Goal: Contribute content

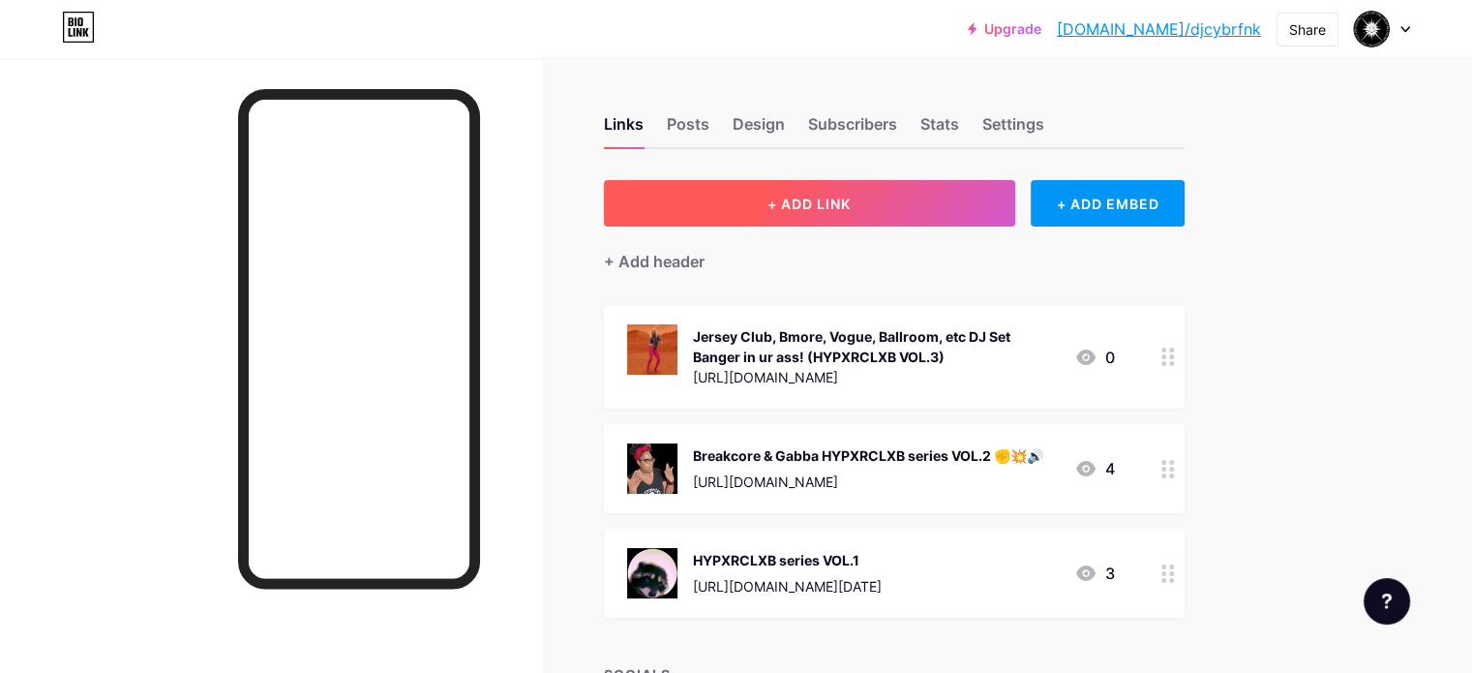
click at [851, 208] on span "+ ADD LINK" at bounding box center [808, 203] width 83 height 16
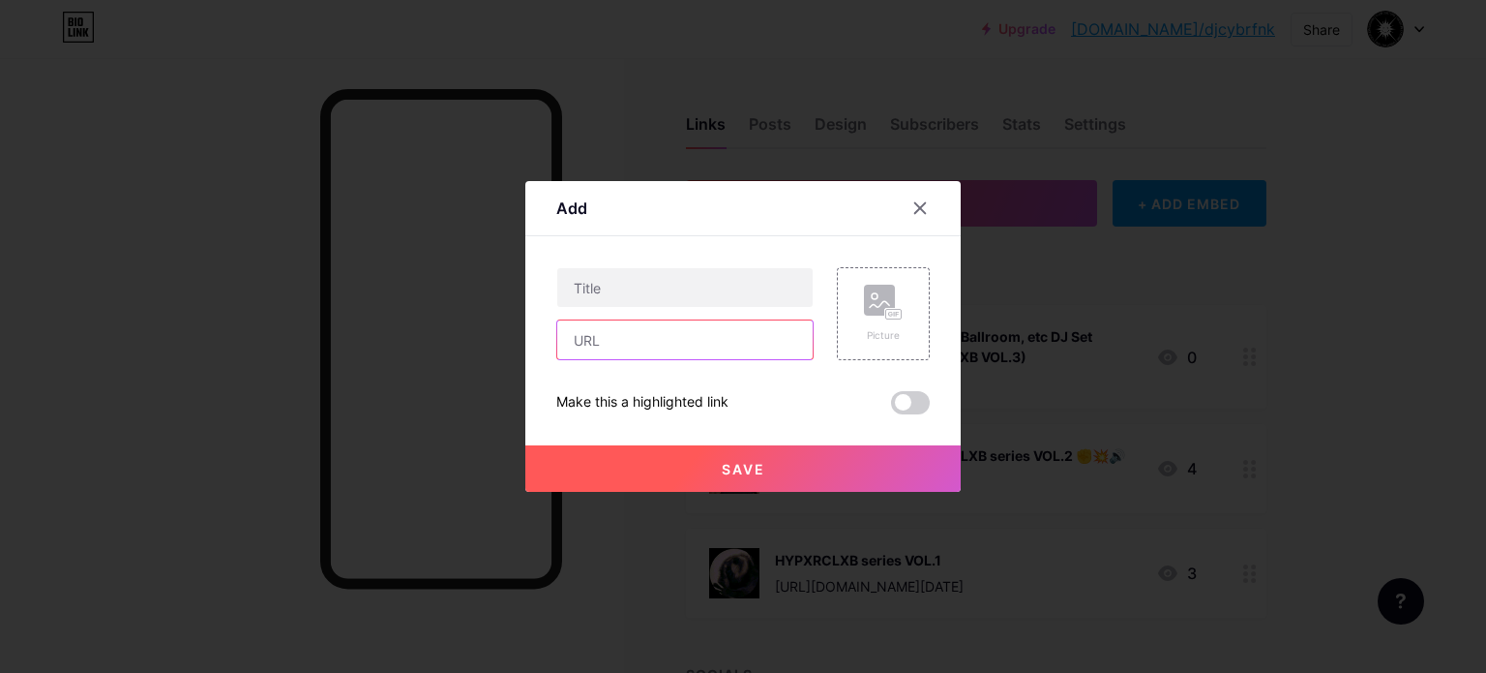
click at [643, 346] on input "text" at bounding box center [684, 339] width 255 height 39
paste input "[URL][DOMAIN_NAME]"
type input "[URL][DOMAIN_NAME]"
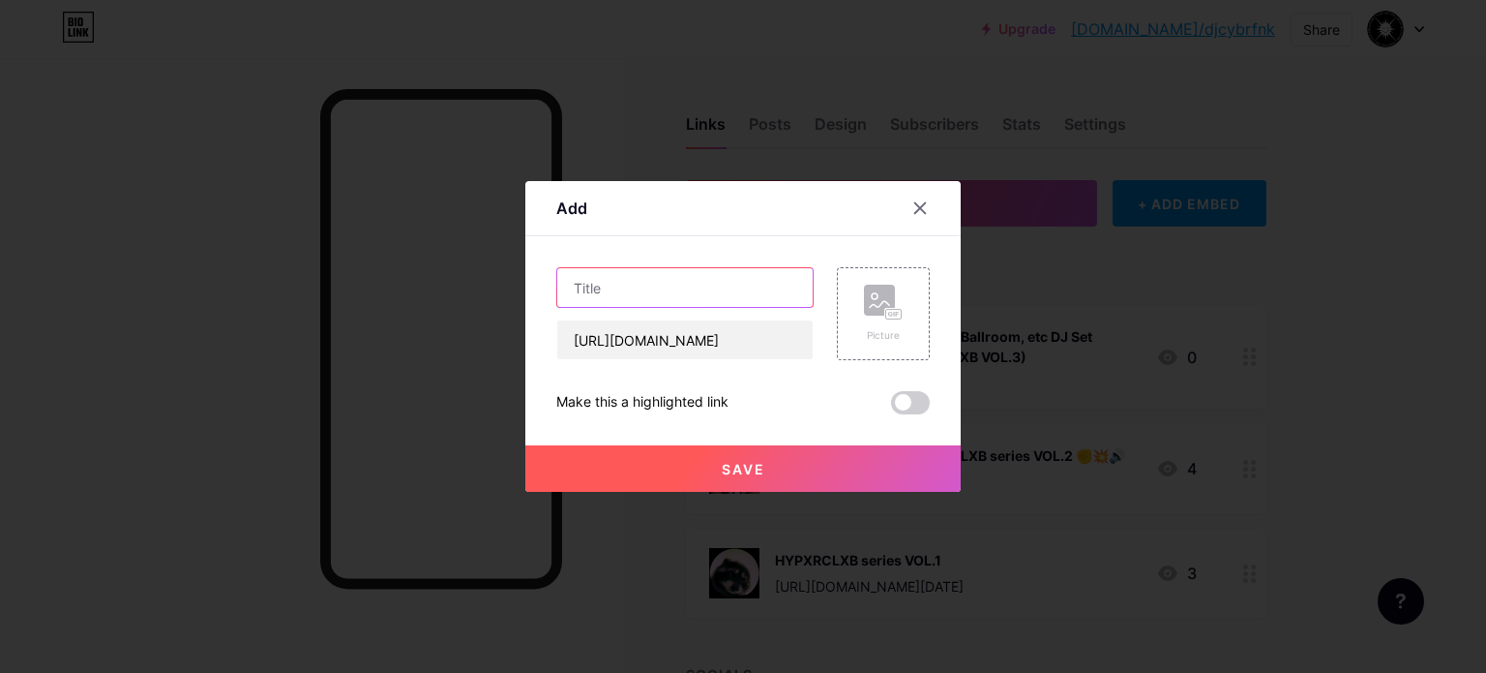
scroll to position [0, 0]
click at [678, 283] on input "text" at bounding box center [684, 287] width 255 height 39
drag, startPoint x: 636, startPoint y: 294, endPoint x: 540, endPoint y: 298, distance: 95.9
click at [564, 302] on input "CYBRFNK - [PERSON_NAME] (What to Believe)" at bounding box center [684, 287] width 255 height 39
type input "Cybrfnk - [PERSON_NAME] (What to Believe)"
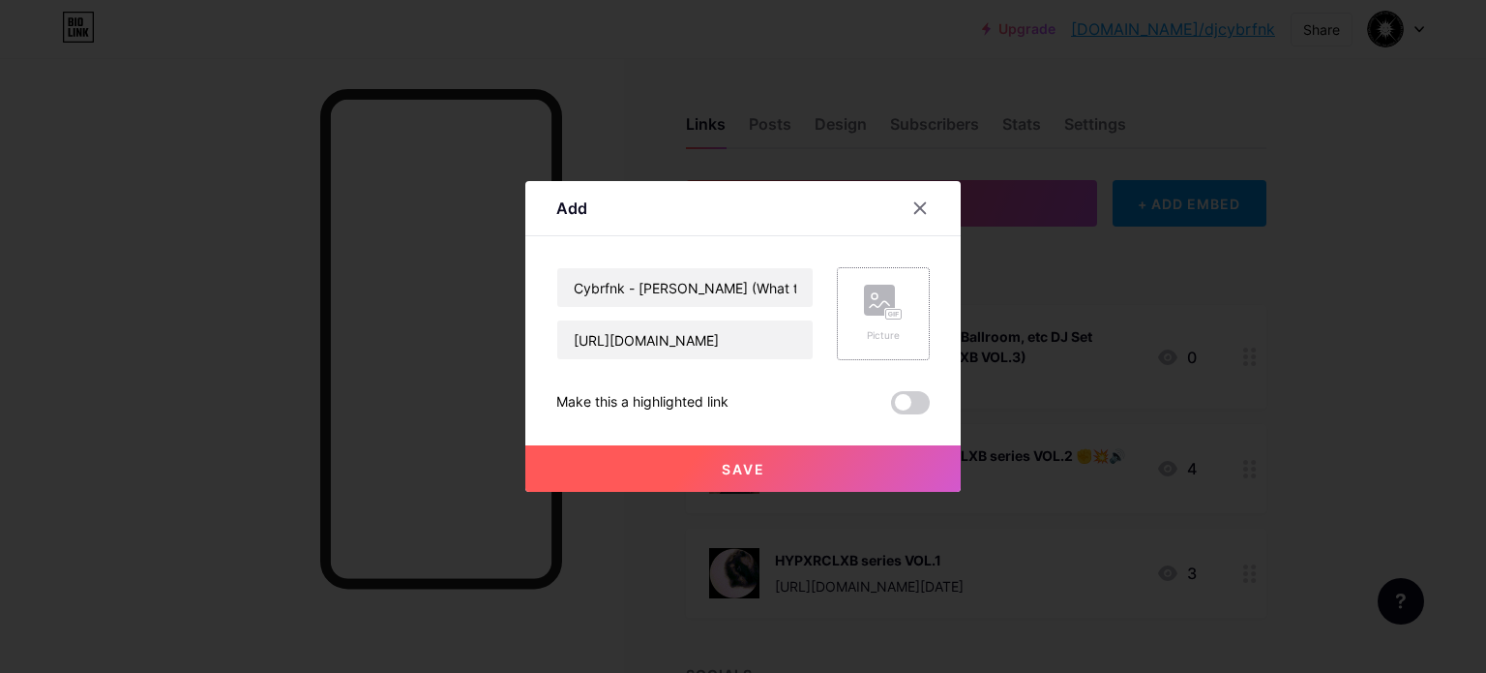
click at [870, 325] on div "Picture" at bounding box center [883, 314] width 39 height 58
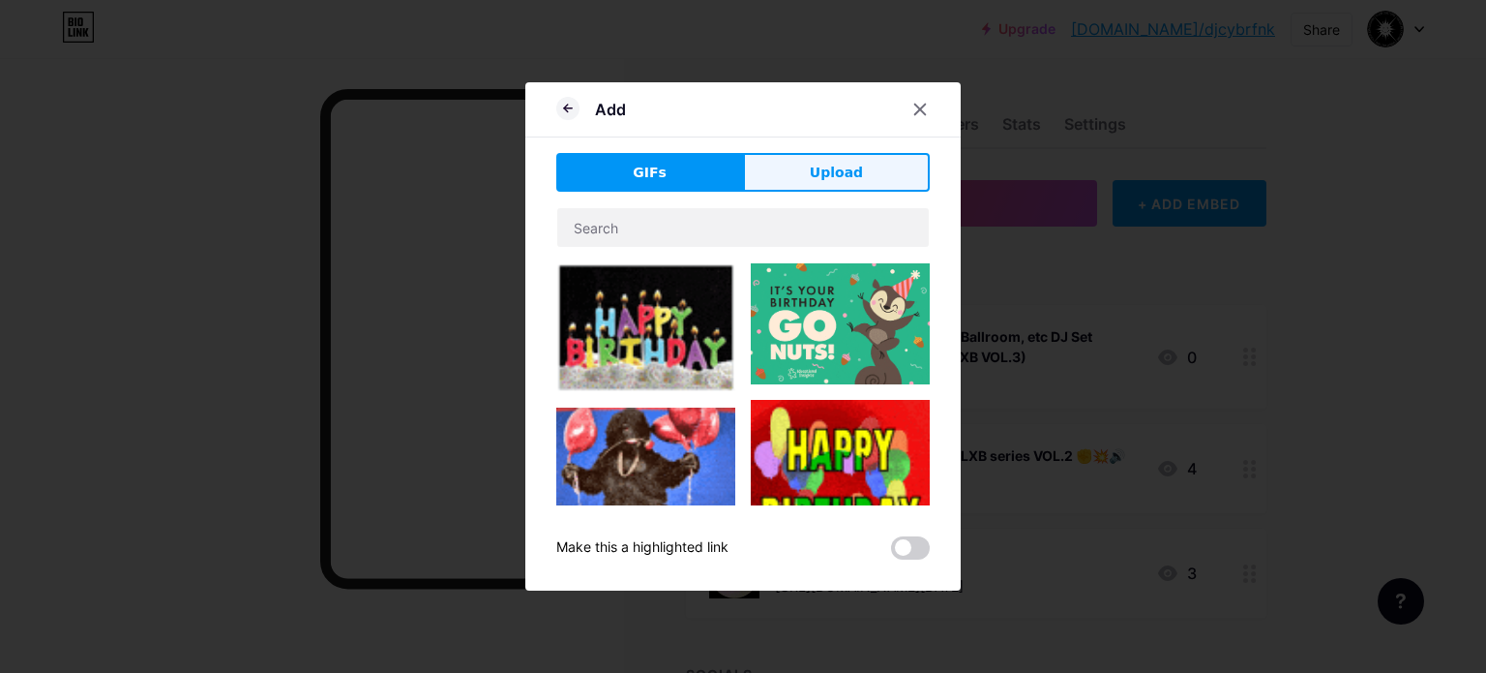
click at [815, 173] on span "Upload" at bounding box center [836, 173] width 53 height 20
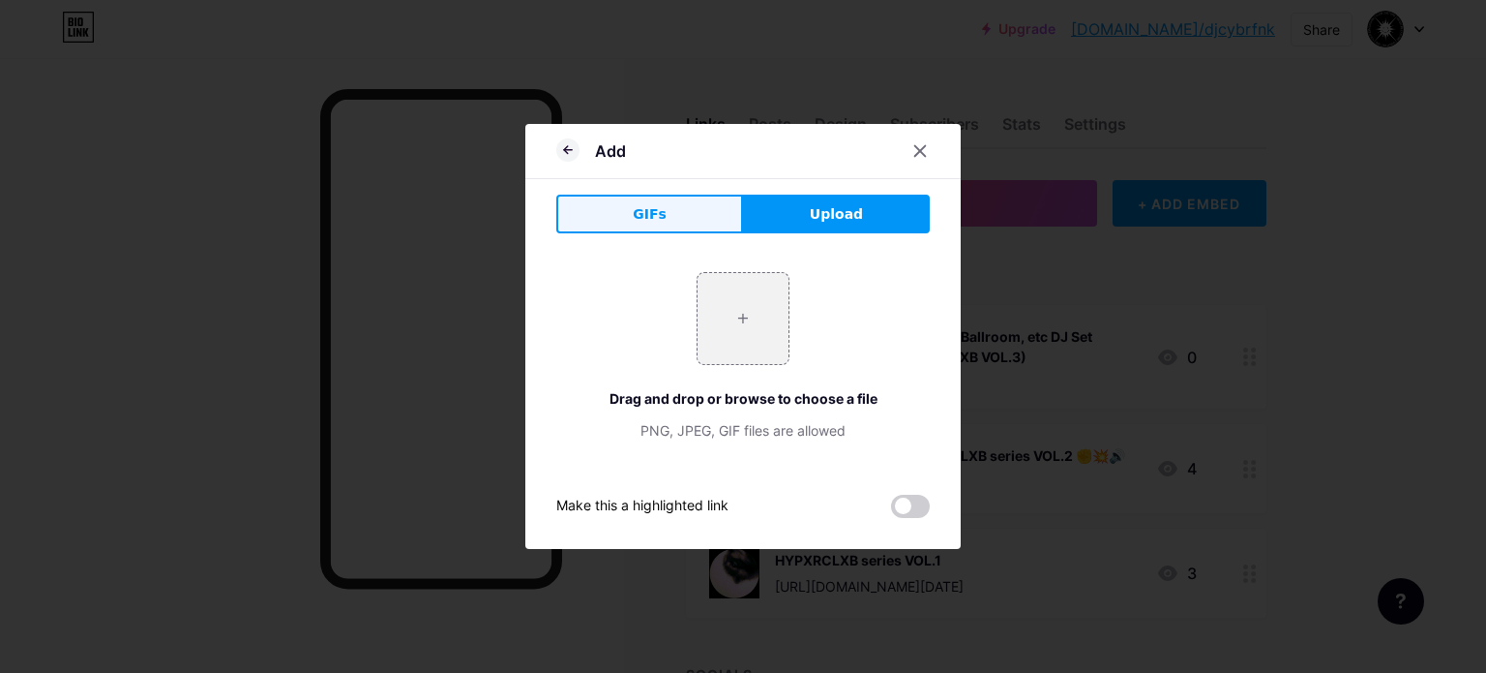
click at [689, 214] on button "GIFs" at bounding box center [649, 214] width 187 height 39
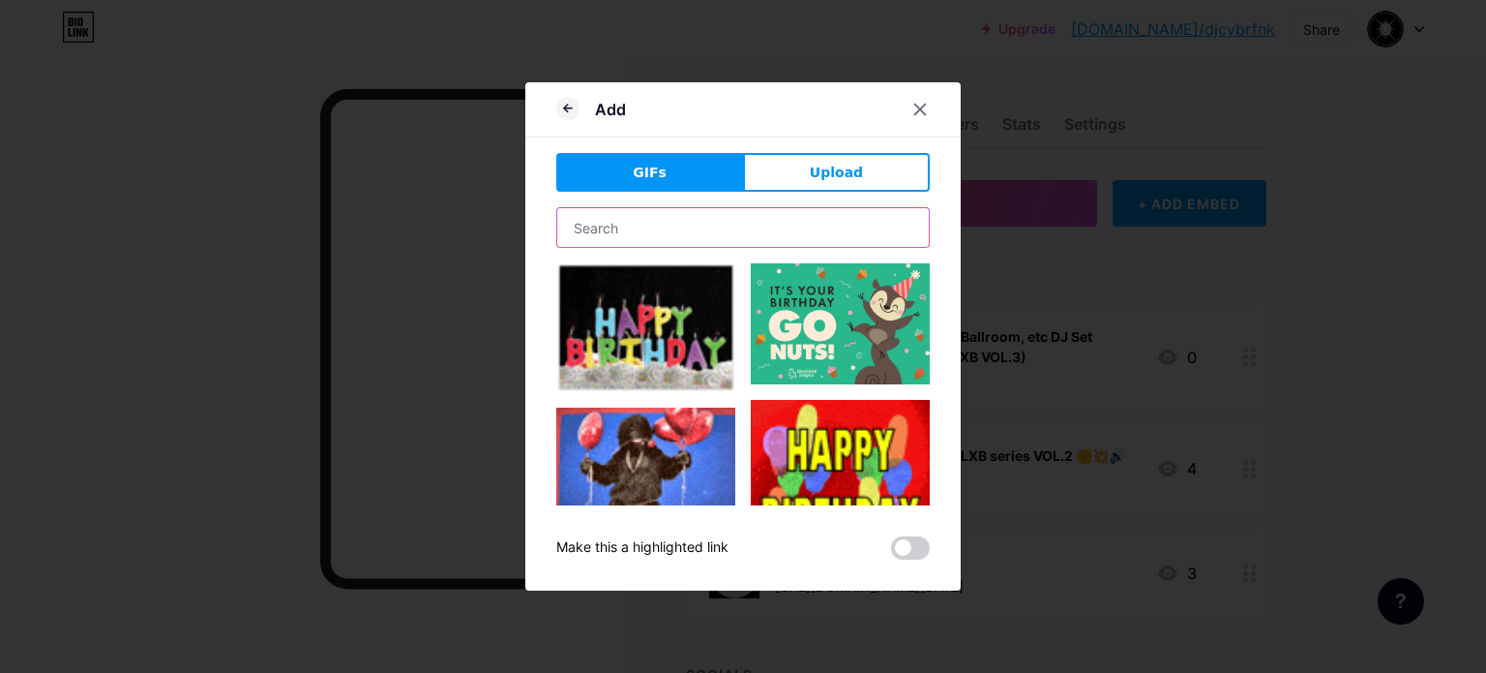
click at [781, 231] on input "text" at bounding box center [743, 227] width 372 height 39
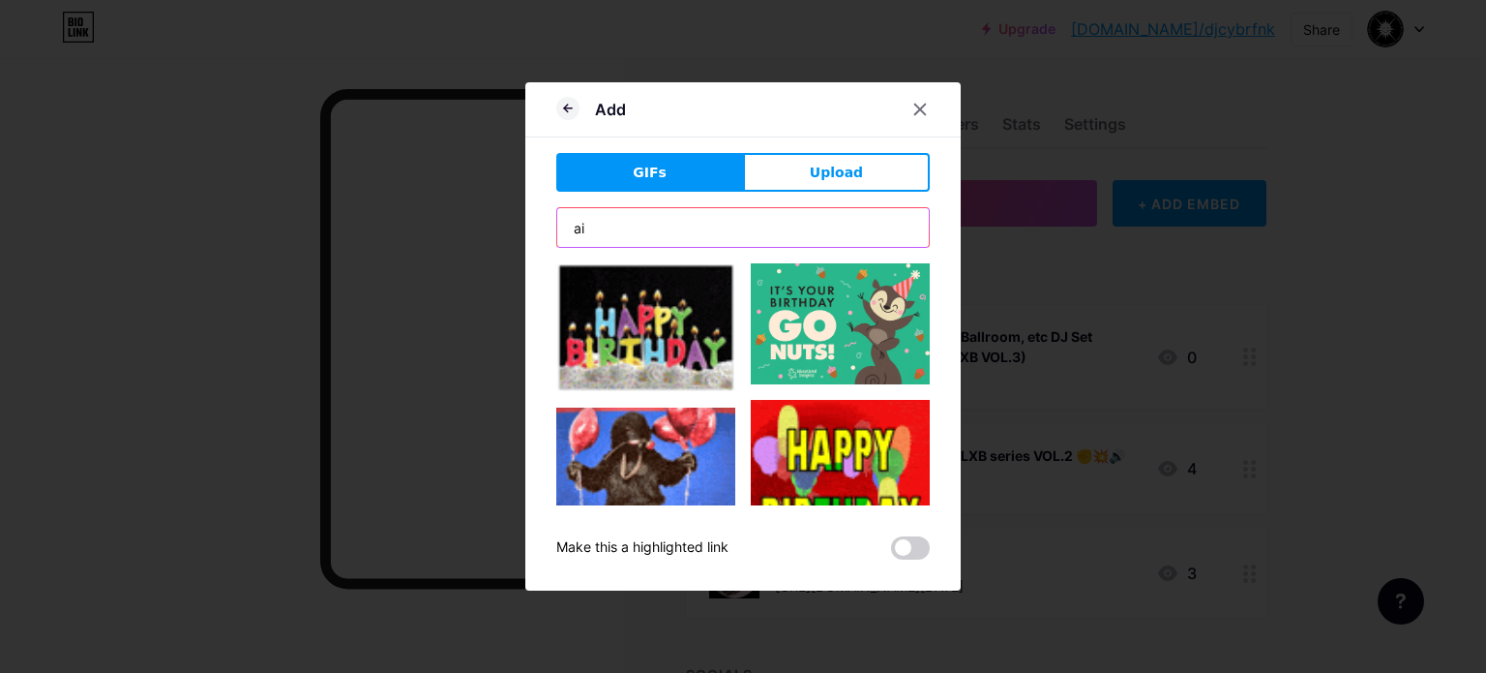
type input "ai"
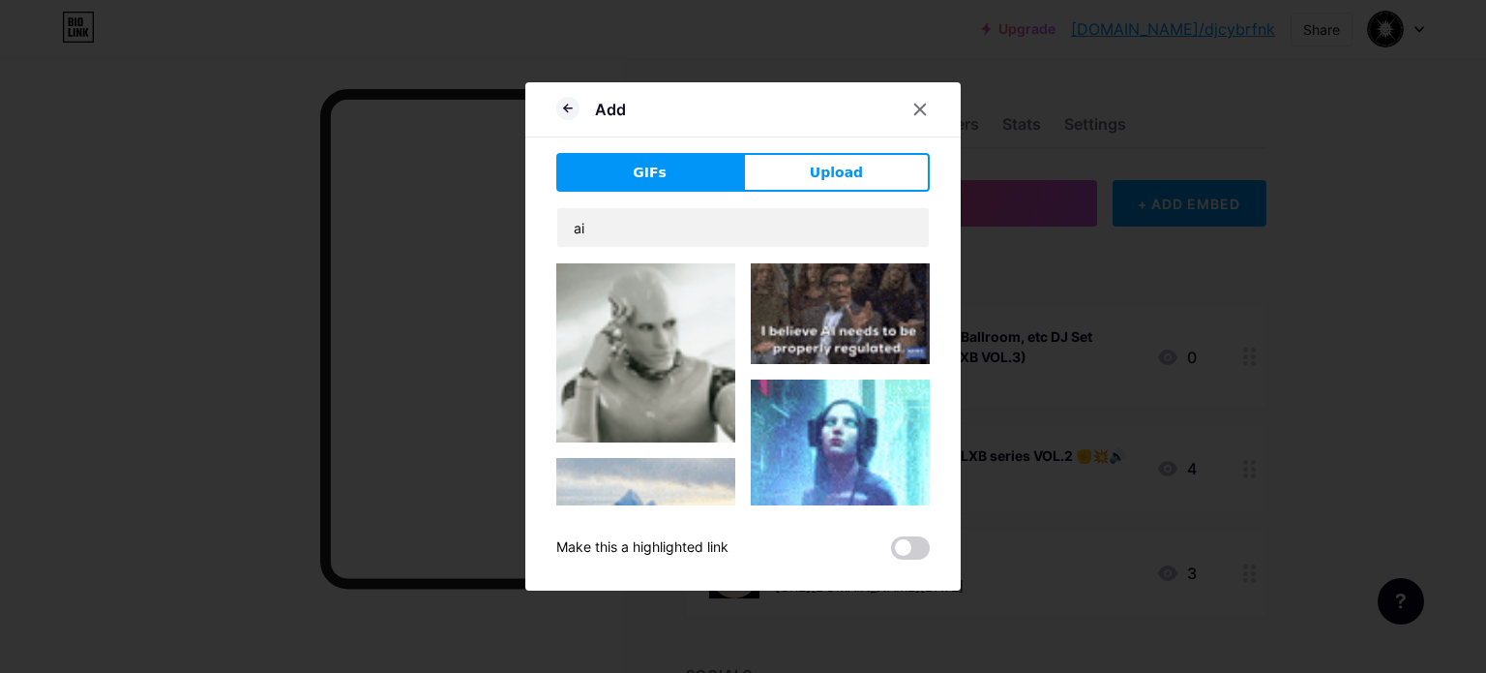
click at [639, 346] on img at bounding box center [645, 352] width 179 height 179
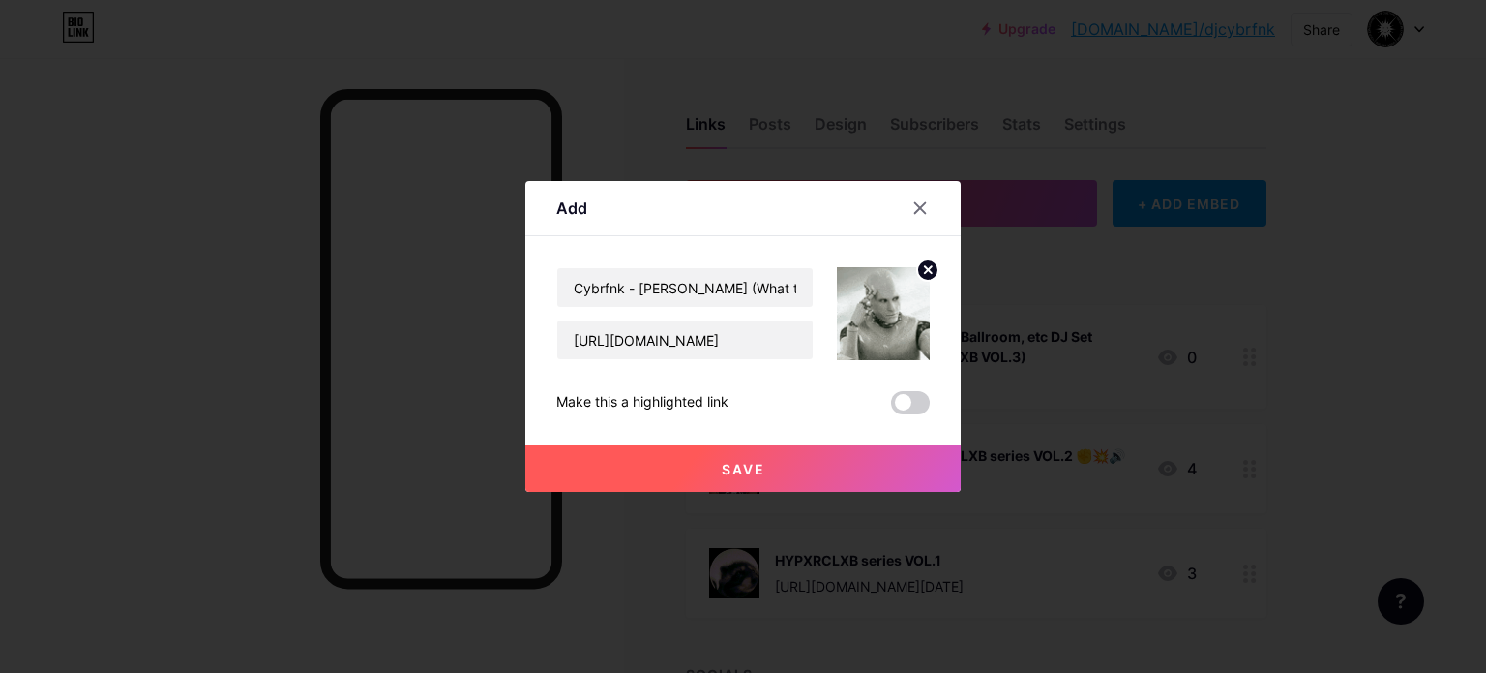
click at [738, 468] on span "Save" at bounding box center [744, 469] width 44 height 16
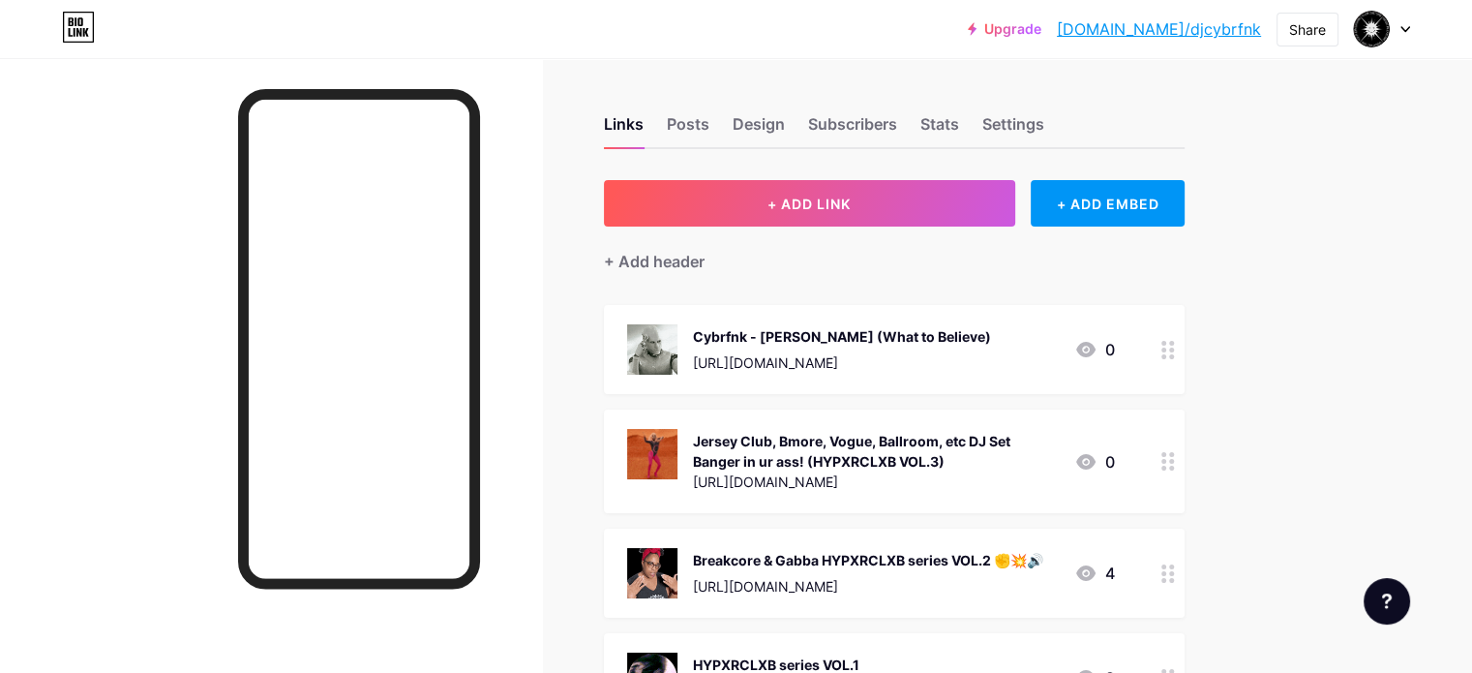
click at [1225, 34] on link "[DOMAIN_NAME]/djcybrfnk" at bounding box center [1159, 28] width 204 height 23
click at [894, 312] on div "Cybrfnk - [PERSON_NAME] (What to Believe) [URL][DOMAIN_NAME] 0" at bounding box center [894, 349] width 581 height 89
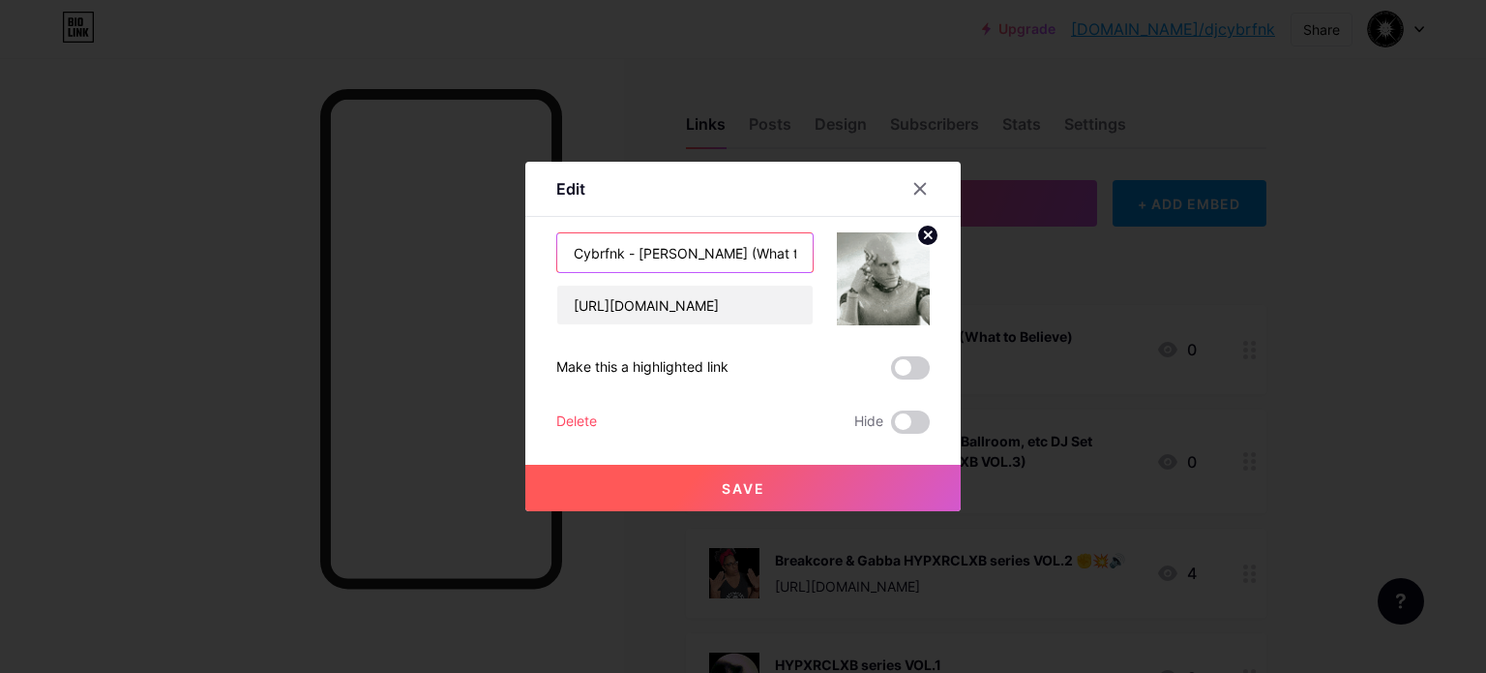
drag, startPoint x: 625, startPoint y: 255, endPoint x: 515, endPoint y: 271, distance: 111.5
click at [515, 271] on div "Edit Content YouTube Play YouTube video without leaving your page. ADD Vimeo Pl…" at bounding box center [743, 336] width 1486 height 673
type input "CYBRFNK - [PERSON_NAME] (What to Believe)"
click at [747, 497] on button "Save" at bounding box center [742, 488] width 435 height 46
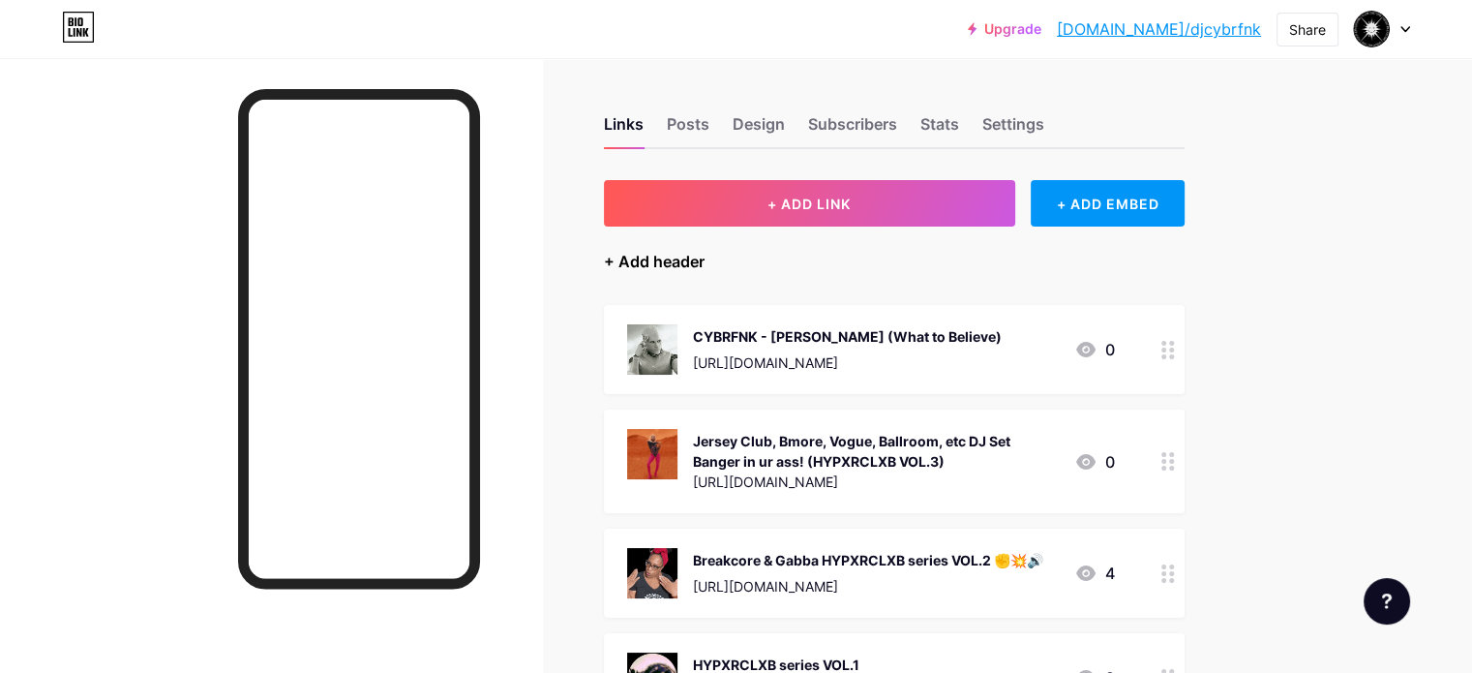
click at [705, 258] on div "+ Add header" at bounding box center [654, 261] width 101 height 23
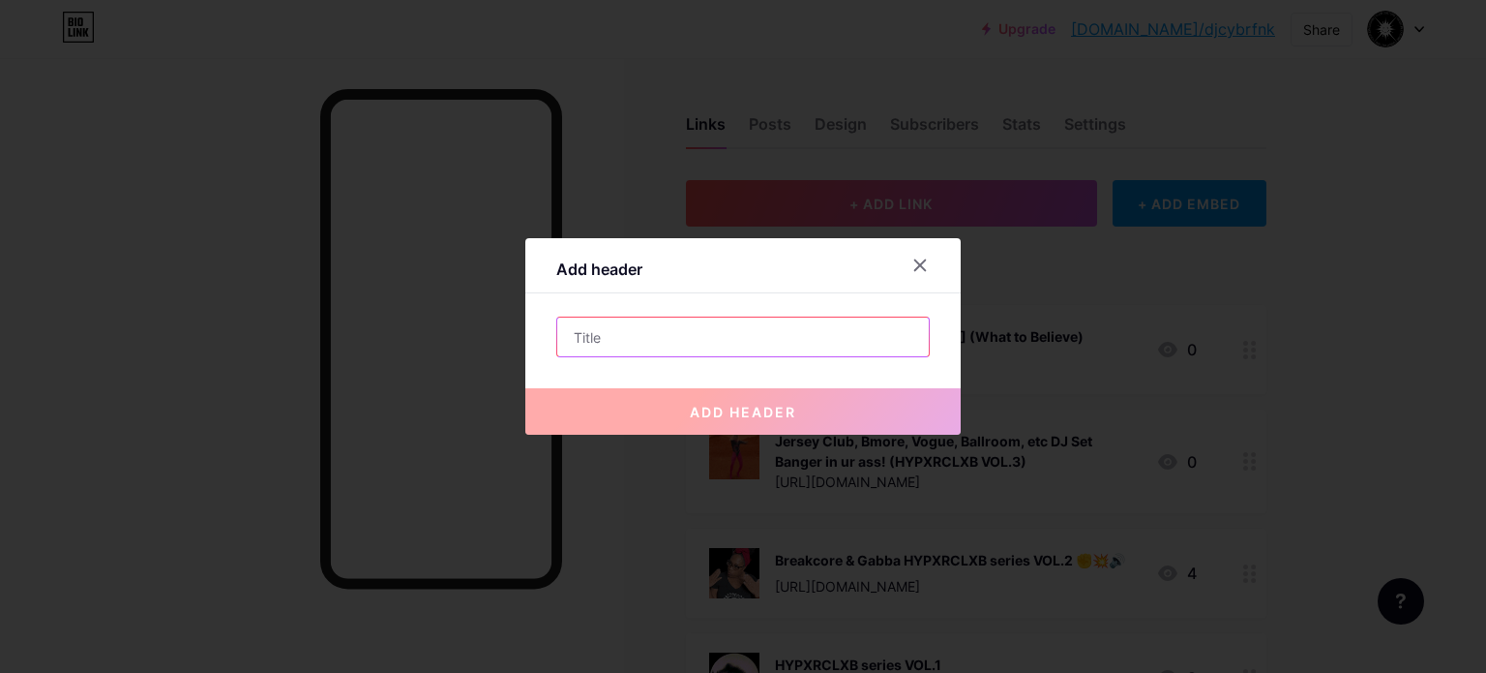
click at [696, 336] on input "text" at bounding box center [743, 336] width 372 height 39
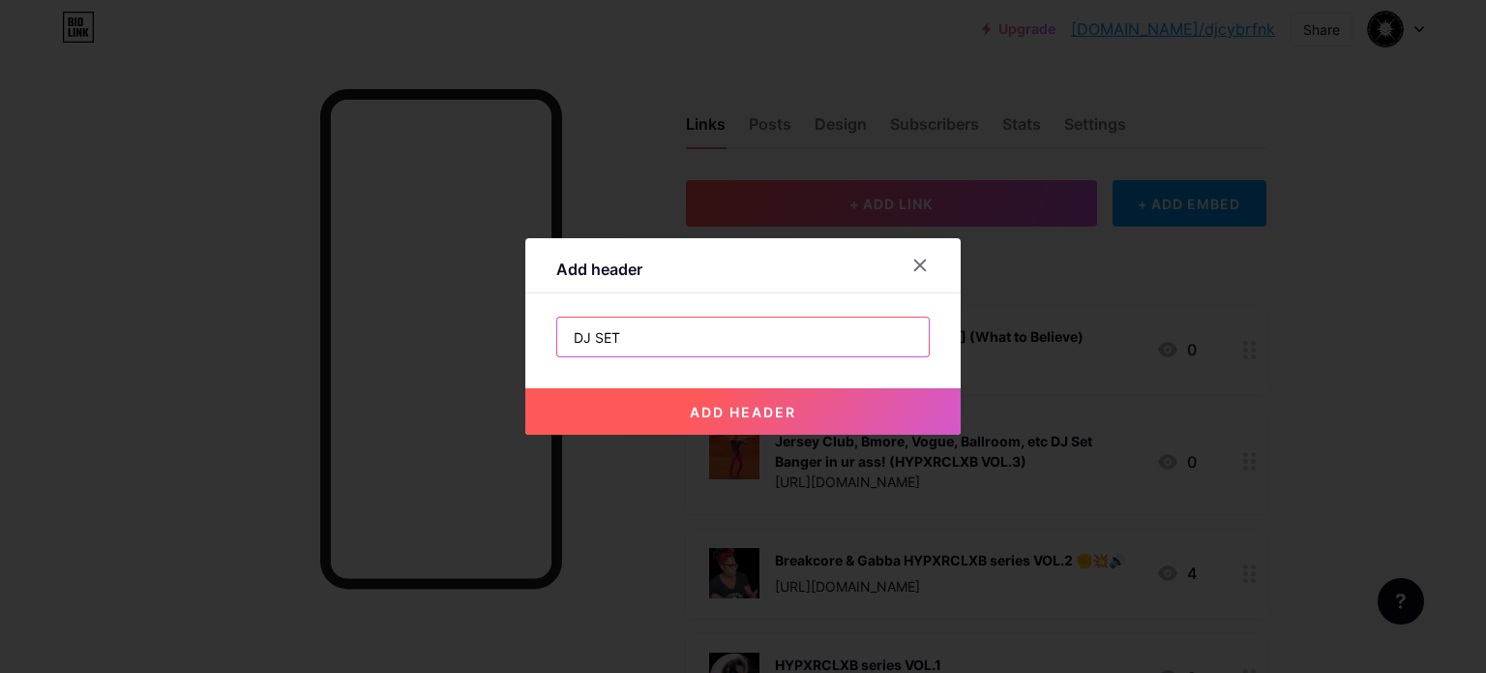
click at [695, 340] on input "DJ SET" at bounding box center [743, 336] width 372 height 39
type input "DJ SETS"
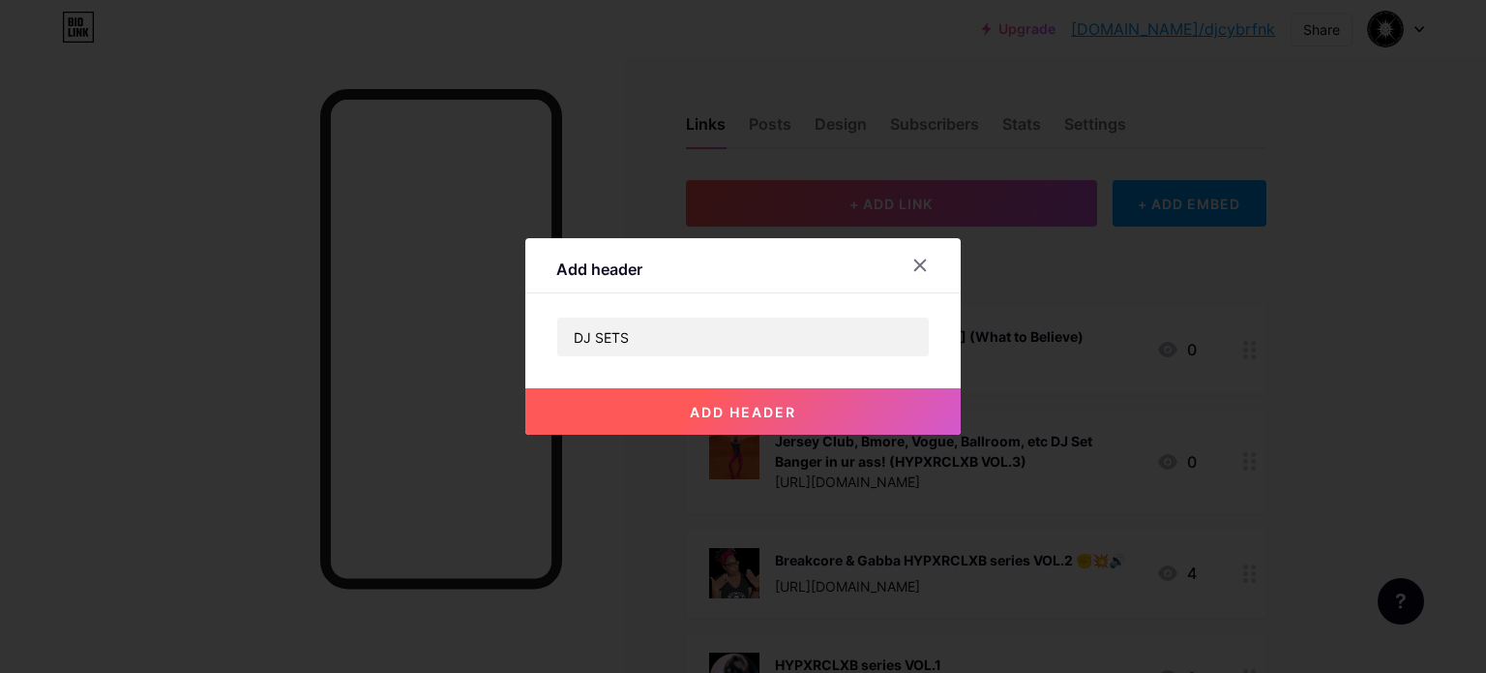
click at [731, 412] on span "add header" at bounding box center [743, 412] width 106 height 16
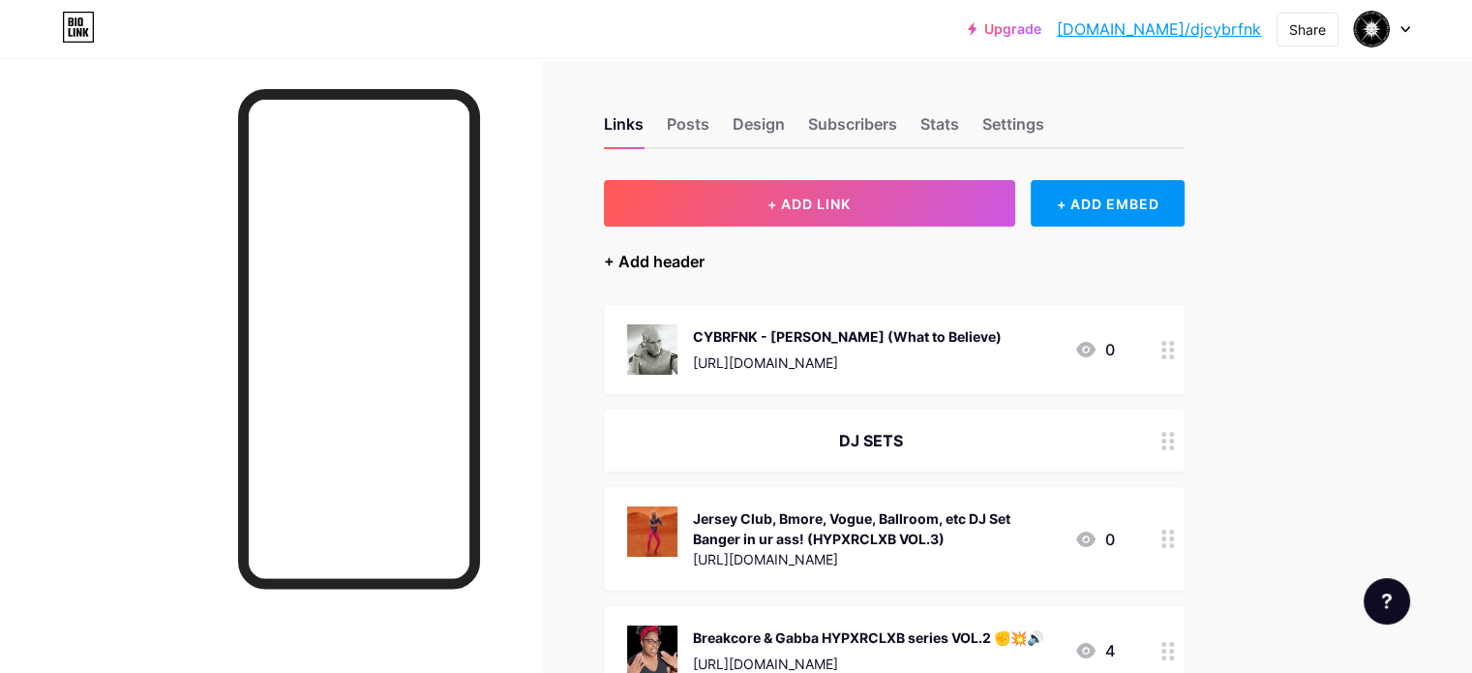
click at [705, 265] on div "+ Add header" at bounding box center [654, 261] width 101 height 23
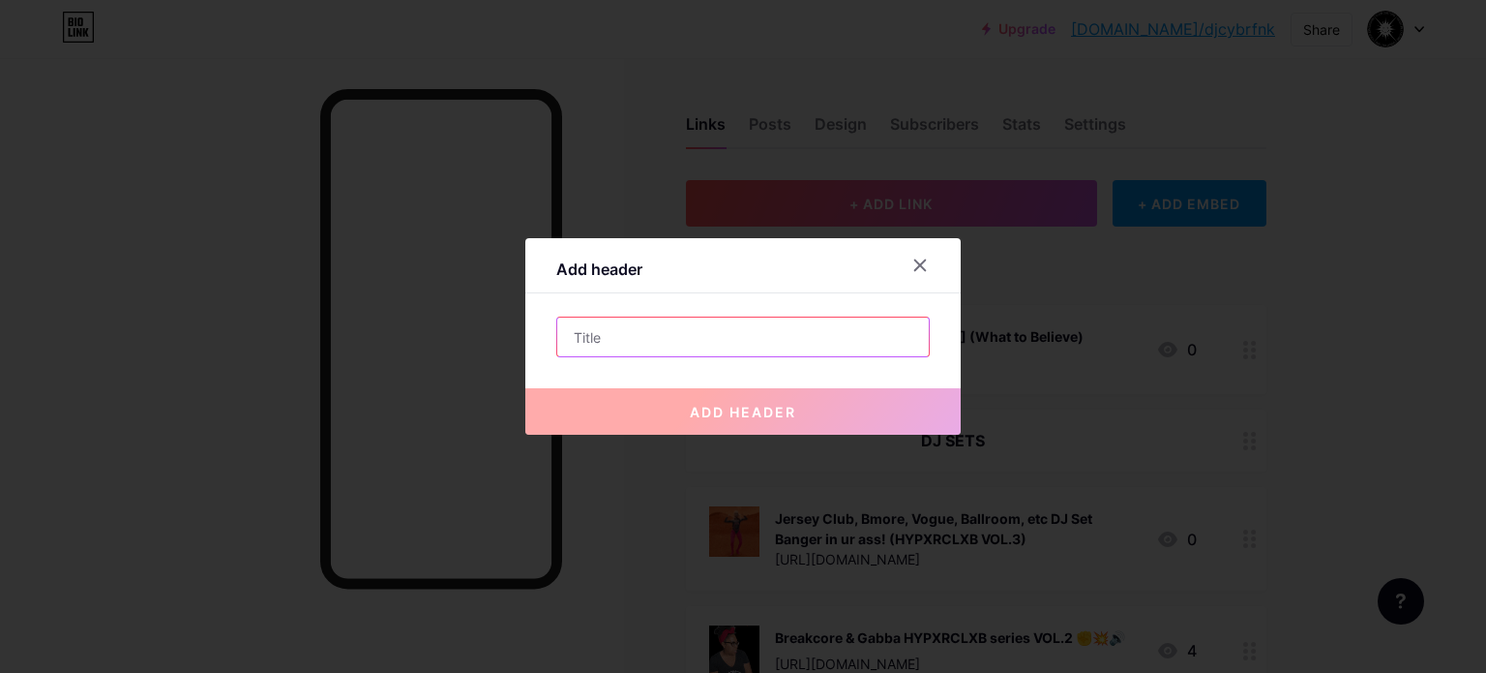
click at [706, 336] on input "text" at bounding box center [743, 336] width 372 height 39
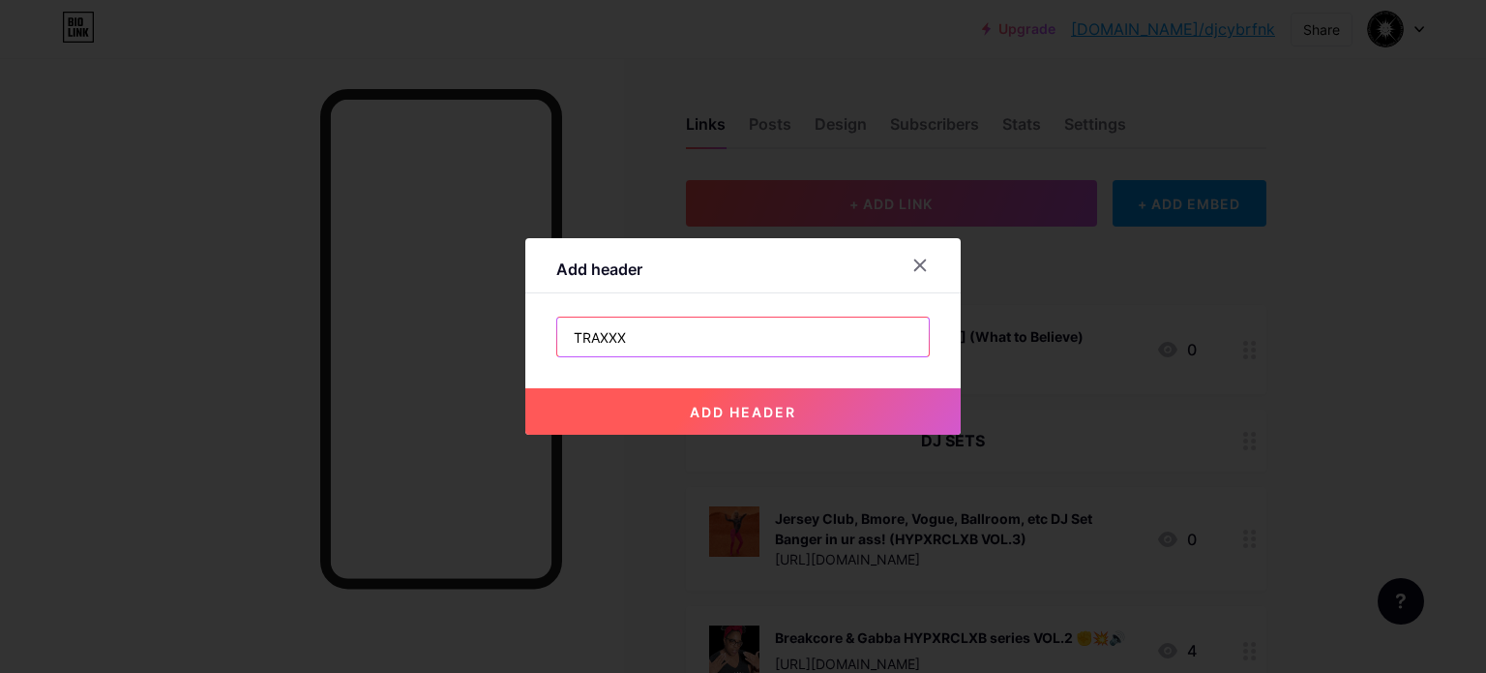
type input "TRAXXX"
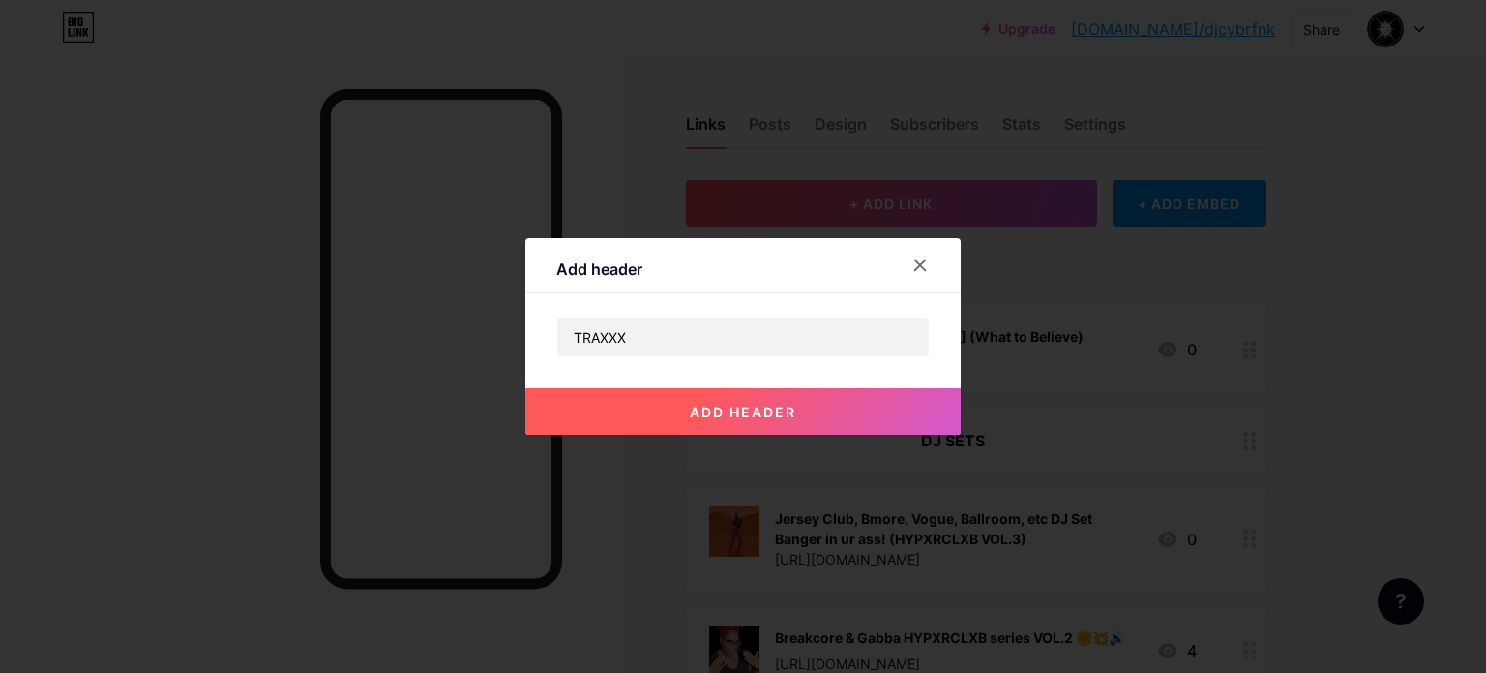
click at [759, 405] on span "add header" at bounding box center [743, 412] width 106 height 16
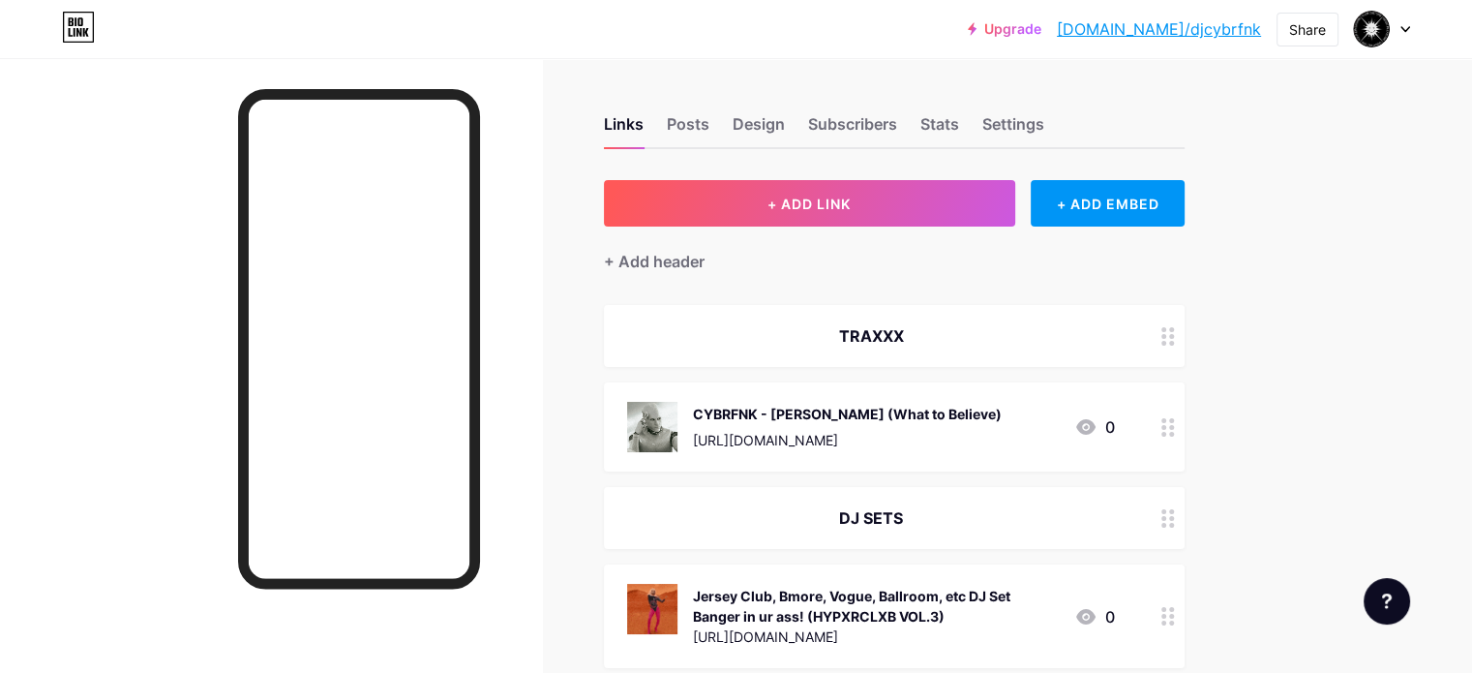
click at [1017, 520] on div "DJ SETS" at bounding box center [871, 517] width 488 height 23
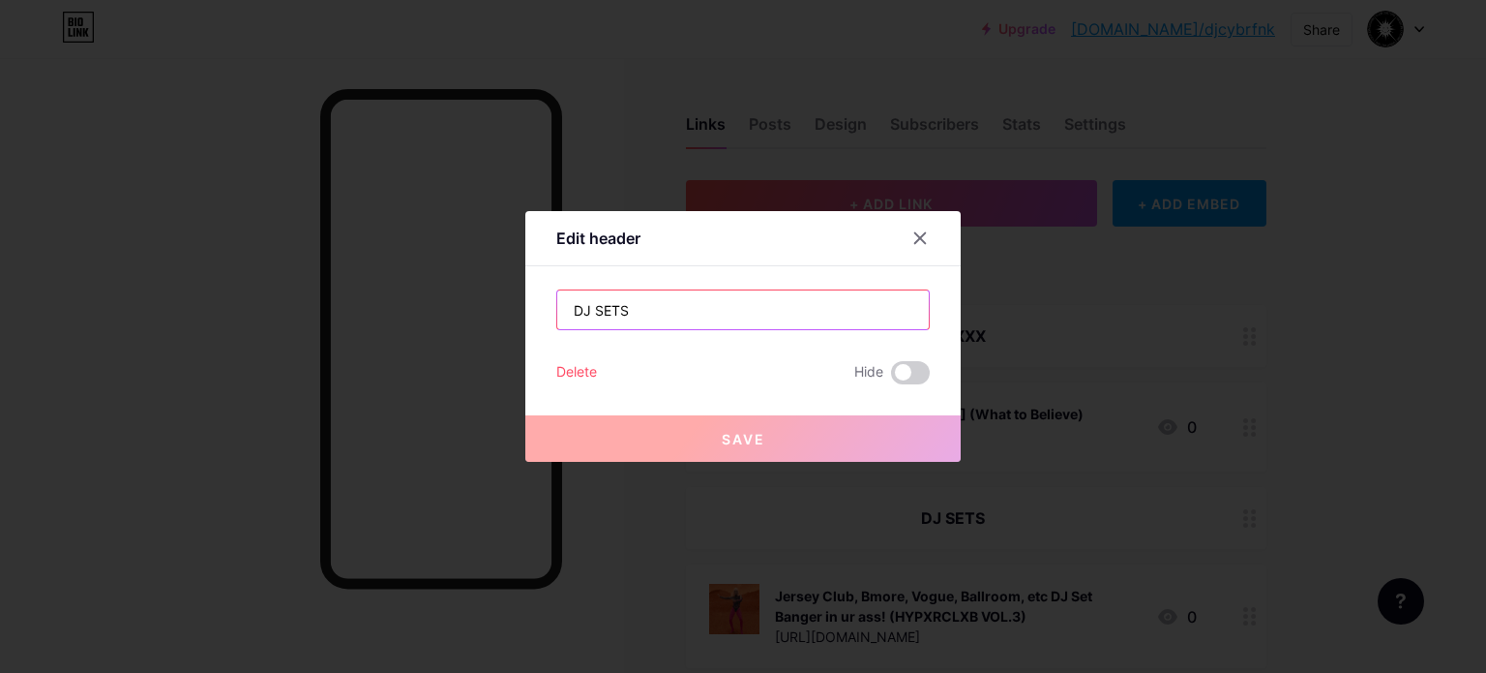
click at [662, 319] on input "DJ SETS" at bounding box center [743, 309] width 372 height 39
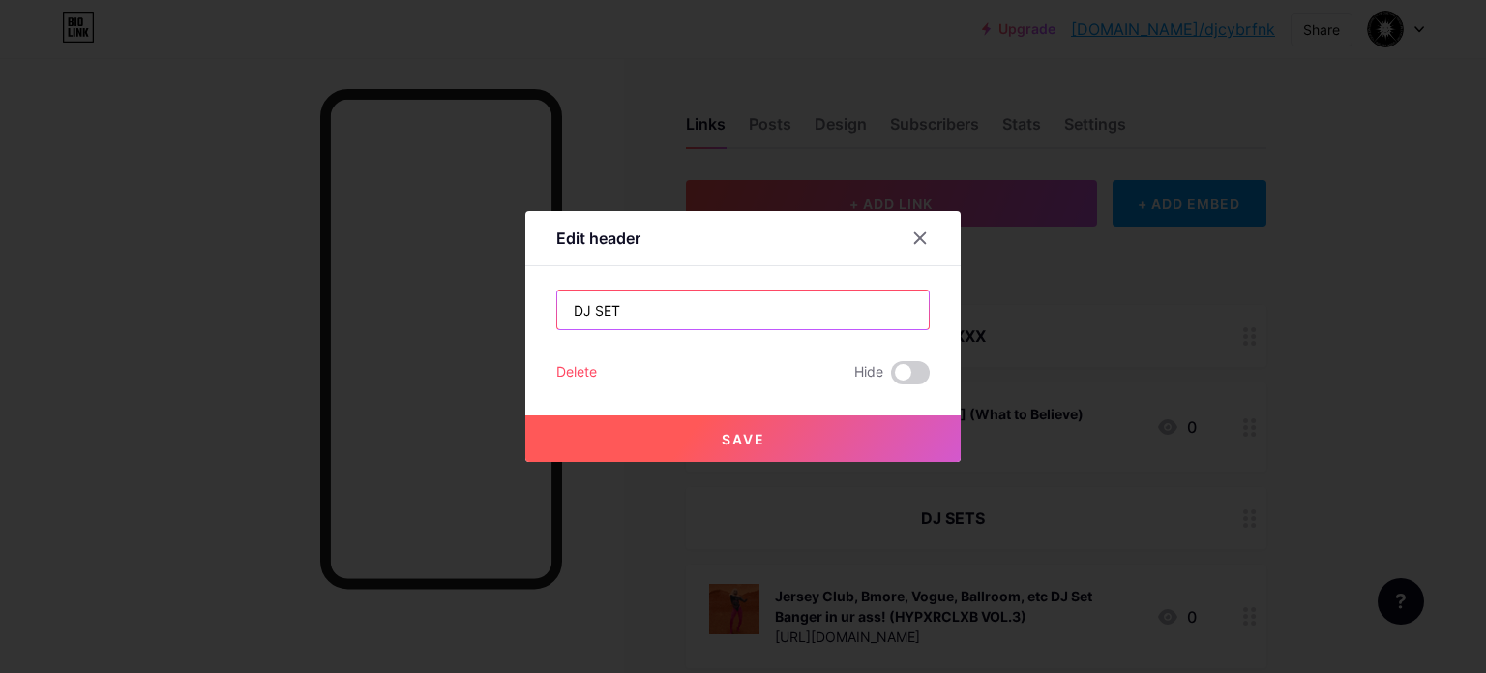
type input "DJ SET"
click at [756, 425] on button "Save" at bounding box center [742, 438] width 435 height 46
